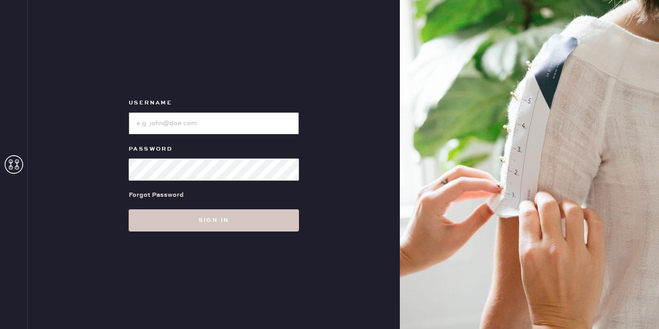
click at [169, 120] on input "loginName" at bounding box center [214, 123] width 170 height 22
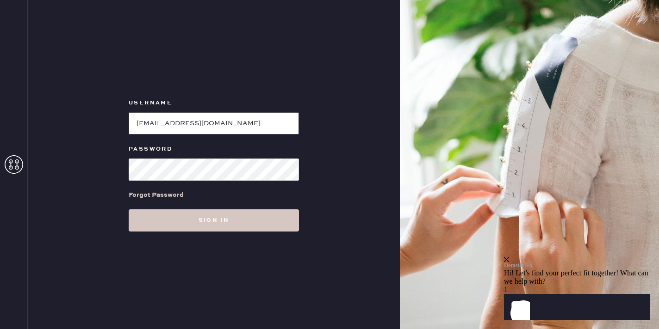
type input "[EMAIL_ADDRESS][DOMAIN_NAME]"
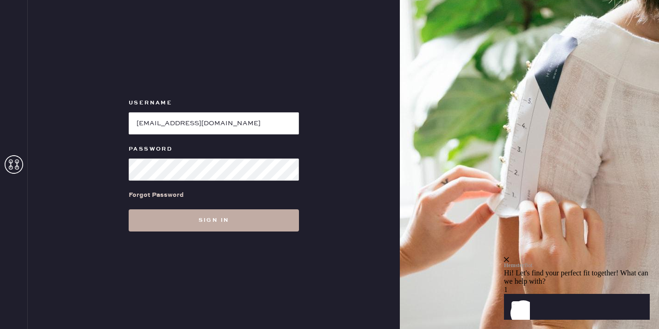
click at [202, 217] on button "Sign in" at bounding box center [214, 221] width 170 height 22
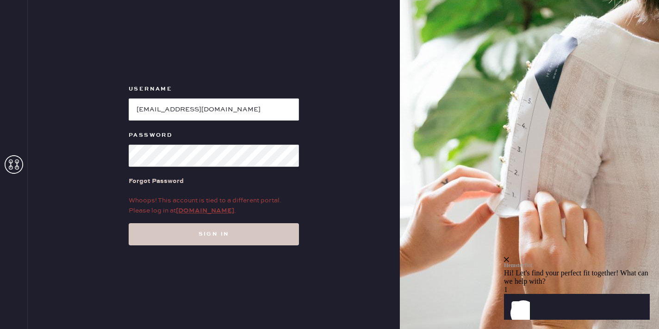
click at [200, 211] on link "[DOMAIN_NAME]" at bounding box center [205, 211] width 58 height 8
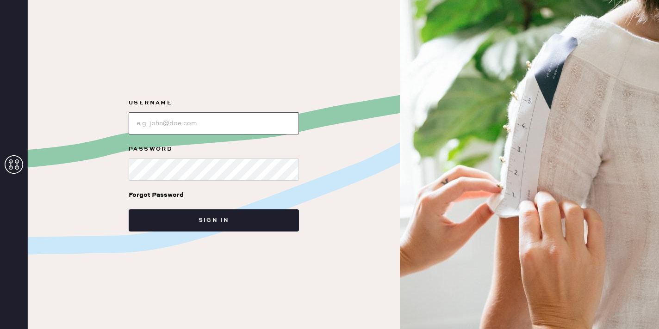
click at [194, 130] on input "loginName" at bounding box center [214, 123] width 170 height 22
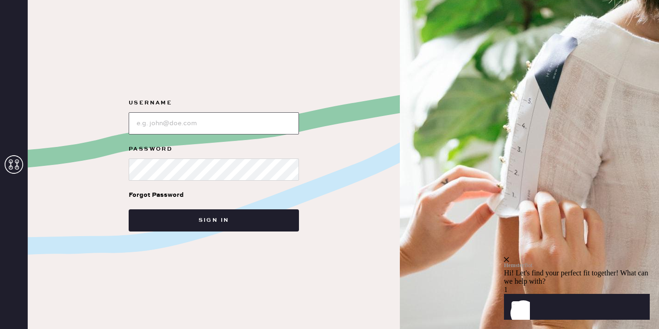
type input "[EMAIL_ADDRESS][DOMAIN_NAME]"
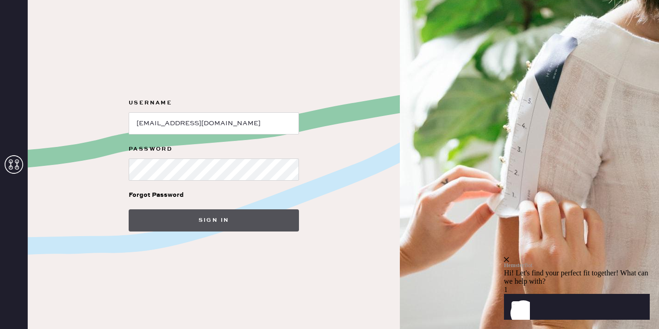
click at [197, 224] on button "Sign in" at bounding box center [214, 221] width 170 height 22
